Goal: Task Accomplishment & Management: Complete application form

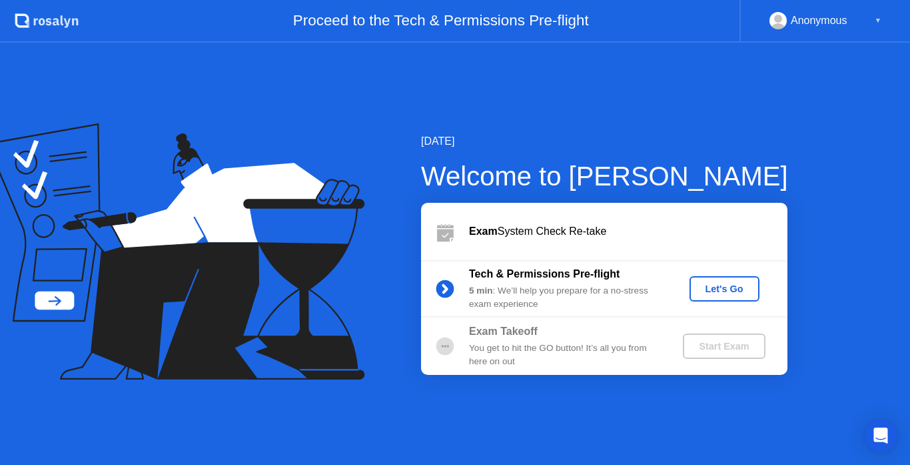
click at [731, 294] on div "Let's Go" at bounding box center [724, 288] width 59 height 11
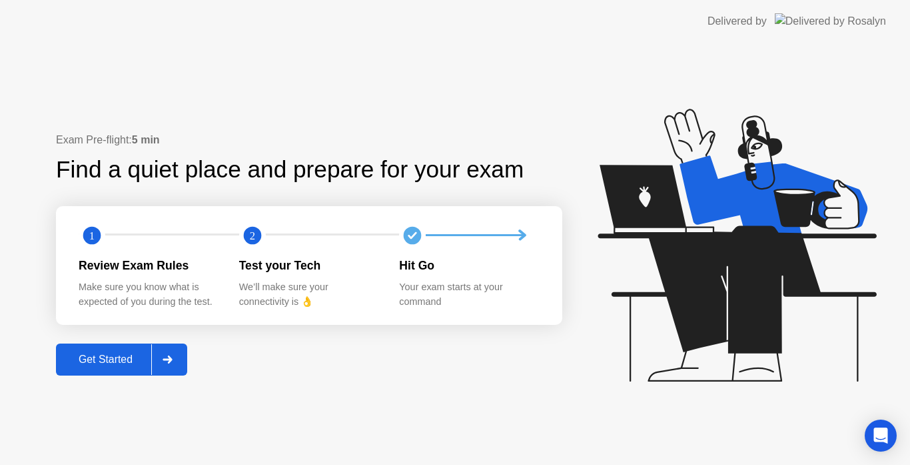
click at [111, 373] on button "Get Started" at bounding box center [121, 359] width 131 height 32
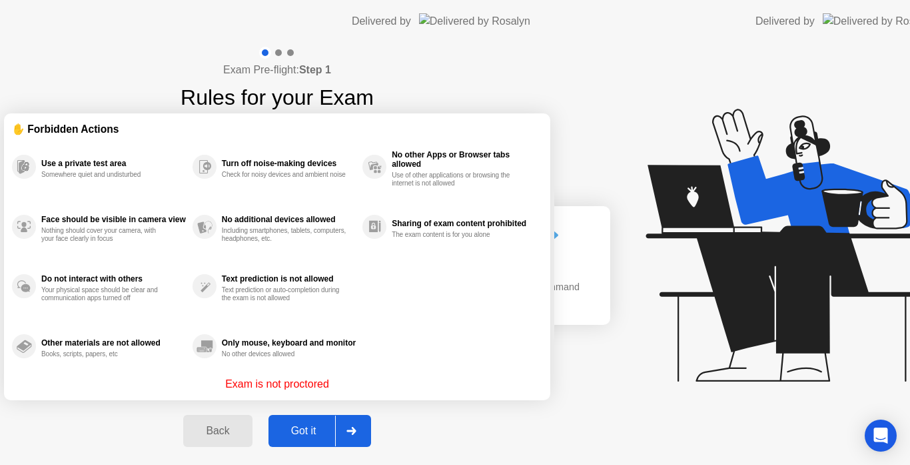
click at [111, 373] on div "Exam Pre-flight: Step 1 Rules for your Exam ✋ Forbidden Actions Use a private t…" at bounding box center [277, 254] width 555 height 423
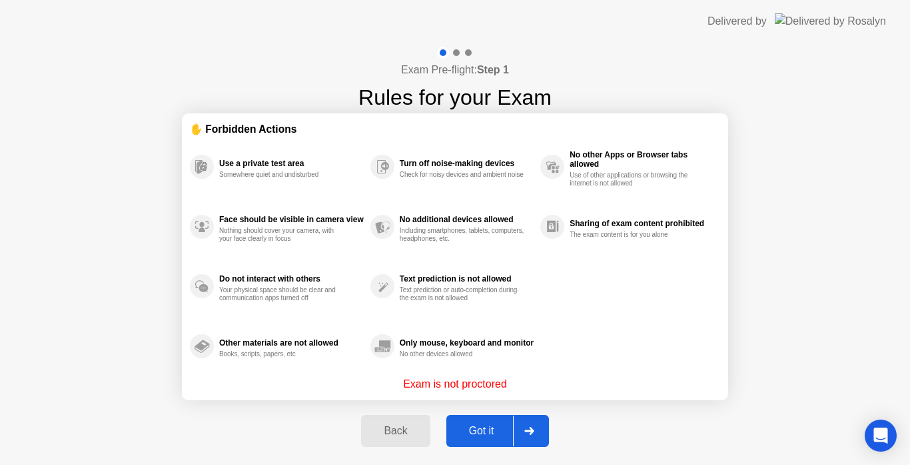
click at [473, 443] on button "Got it" at bounding box center [498, 431] width 103 height 32
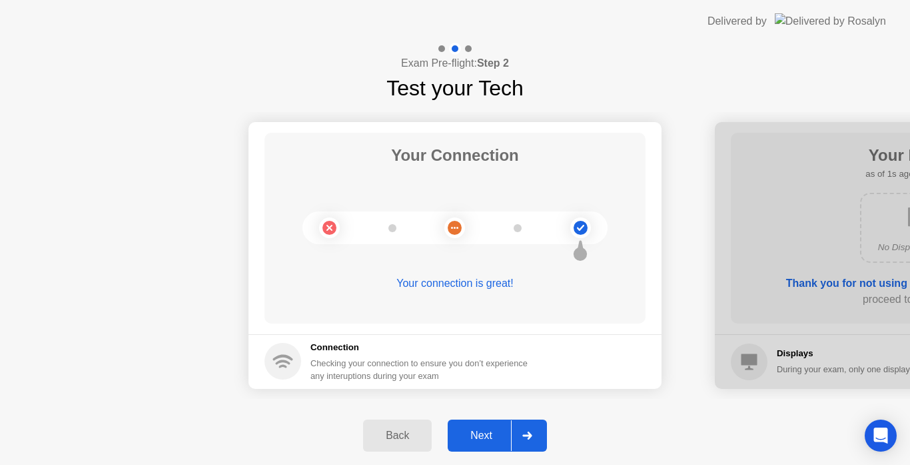
click at [497, 437] on div "Next" at bounding box center [481, 435] width 59 height 12
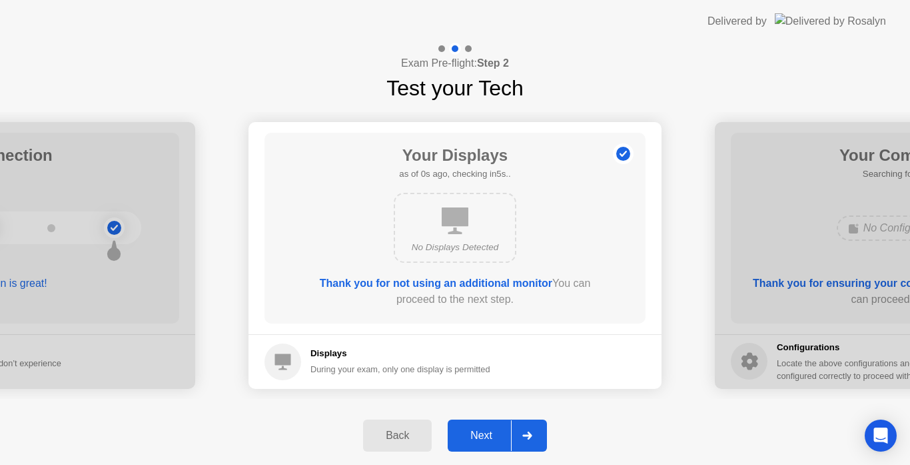
click at [497, 437] on div "Next" at bounding box center [481, 435] width 59 height 12
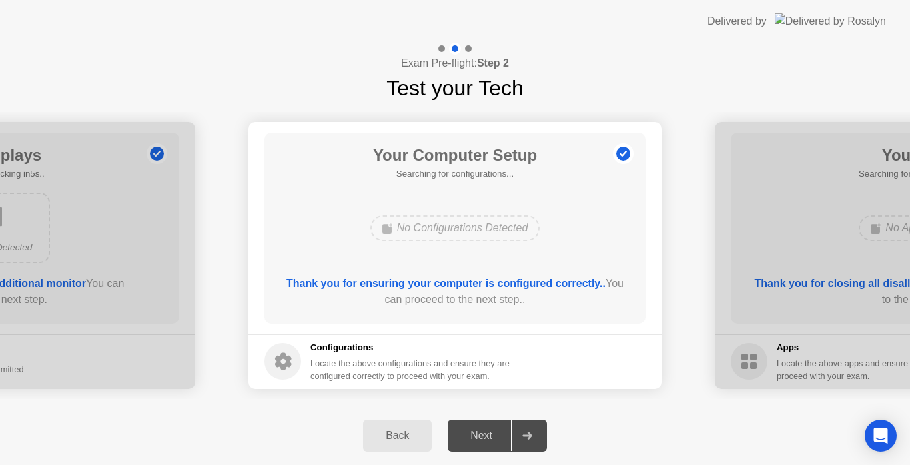
click at [497, 437] on div "Next" at bounding box center [481, 435] width 59 height 12
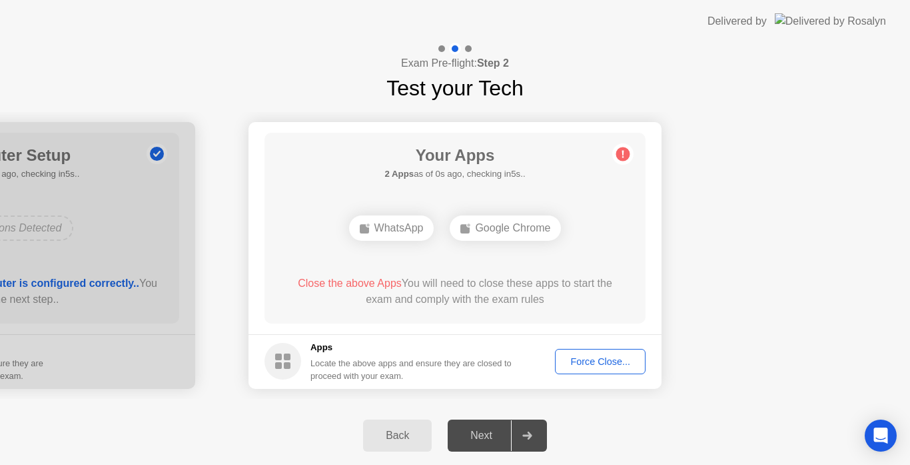
click at [497, 437] on div "Next" at bounding box center [481, 435] width 59 height 12
click at [569, 367] on div "Force Close..." at bounding box center [600, 361] width 81 height 11
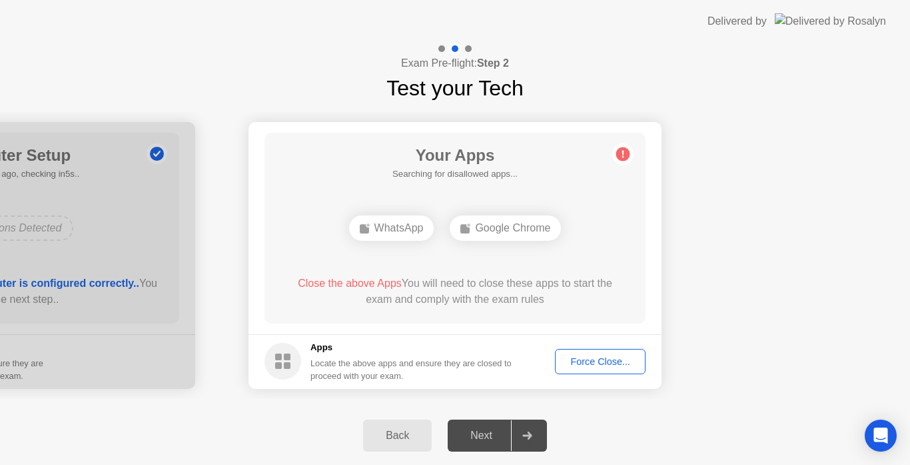
click at [601, 366] on div "Force Close..." at bounding box center [600, 361] width 81 height 11
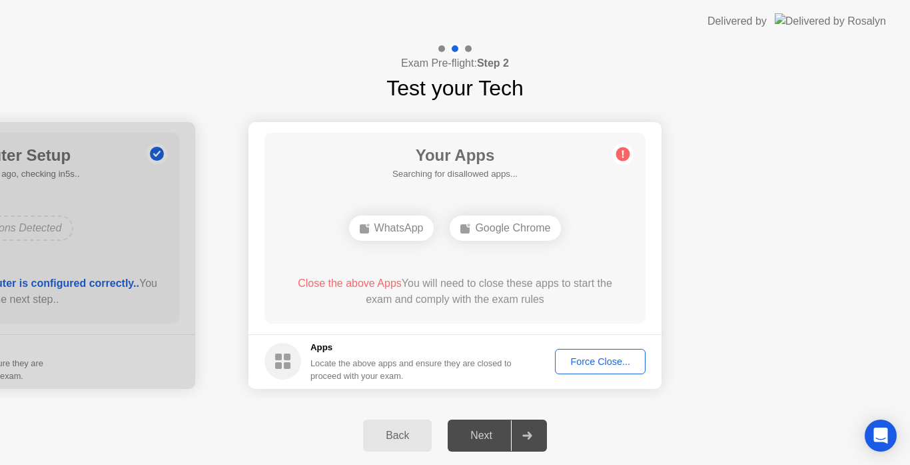
click at [475, 441] on div "Next" at bounding box center [481, 435] width 59 height 12
click at [589, 356] on div "Force Close..." at bounding box center [600, 361] width 81 height 11
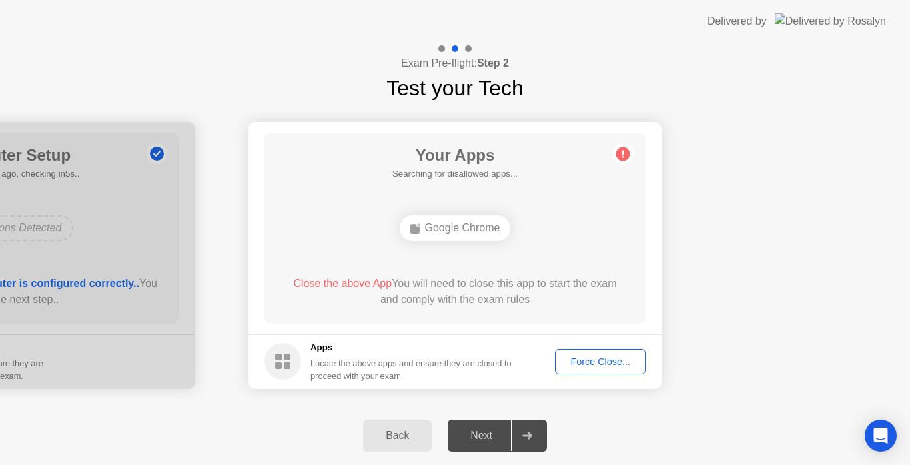
click at [603, 352] on button "Force Close..." at bounding box center [600, 361] width 91 height 25
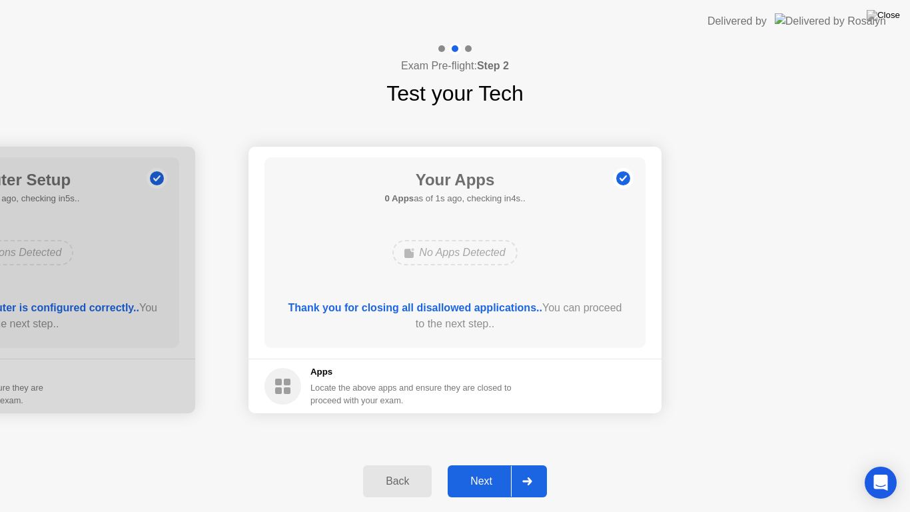
click at [486, 464] on button "Next" at bounding box center [497, 481] width 99 height 32
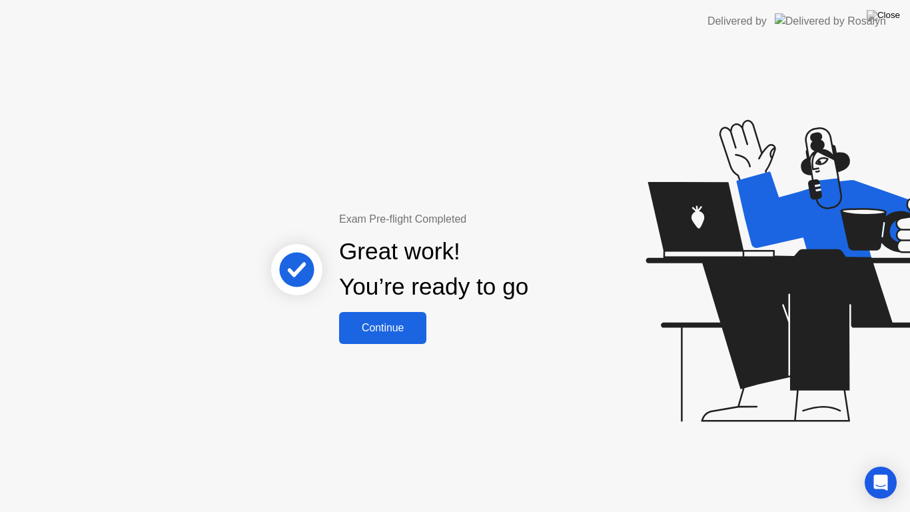
click at [393, 329] on div "Continue" at bounding box center [382, 328] width 79 height 12
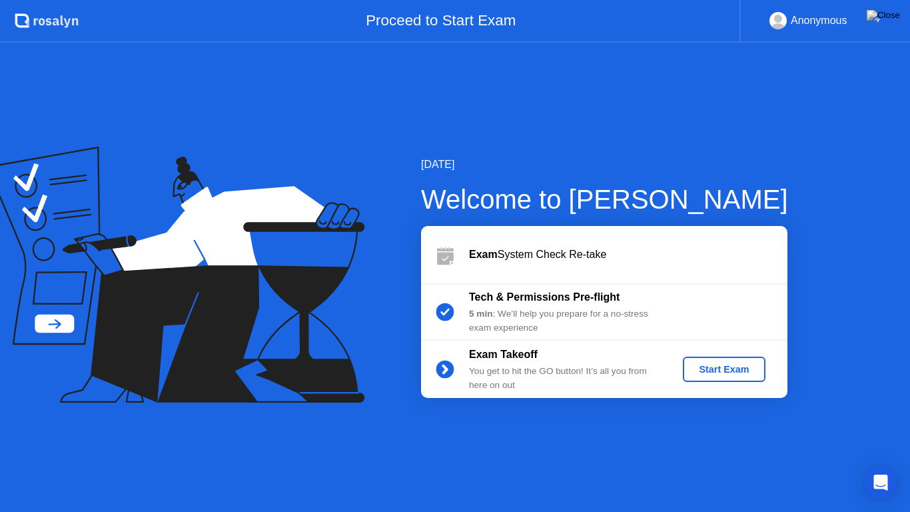
click at [743, 365] on div "Start Exam" at bounding box center [724, 369] width 71 height 11
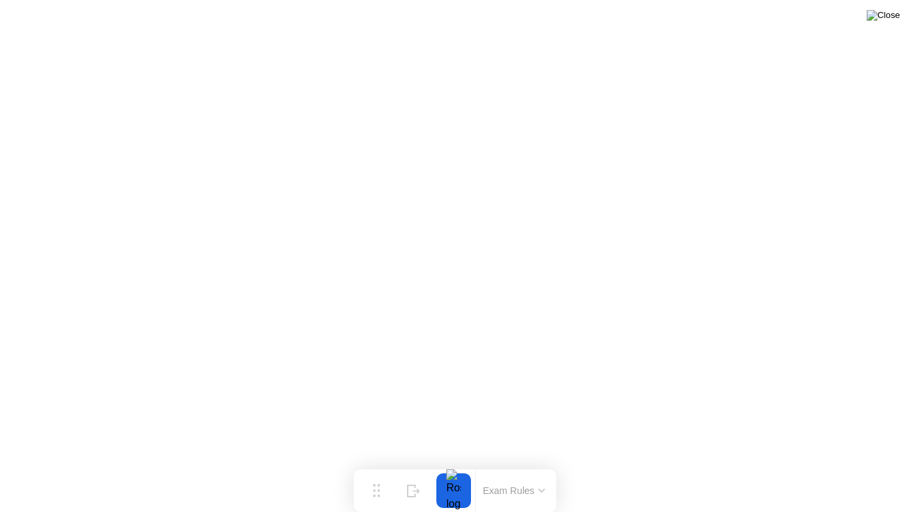
click at [890, 19] on img at bounding box center [883, 15] width 33 height 11
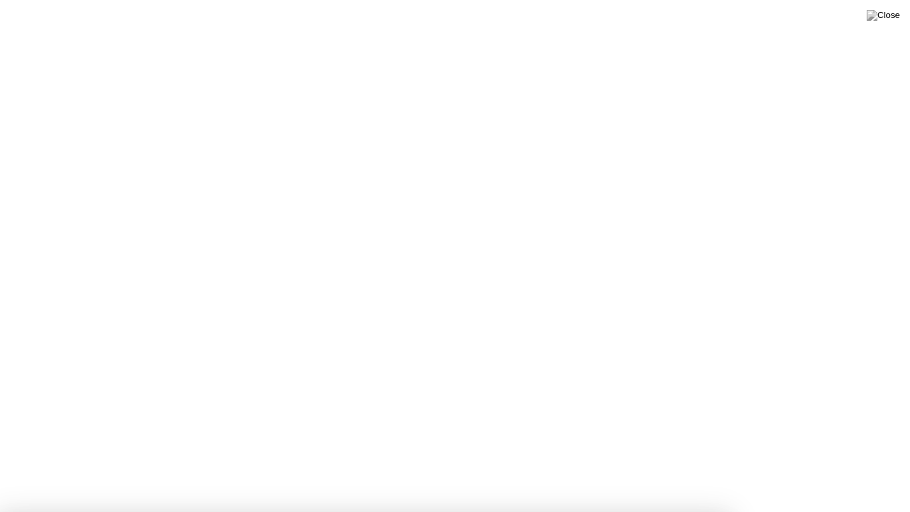
click at [892, 17] on img at bounding box center [883, 15] width 33 height 11
